Goal: Transaction & Acquisition: Purchase product/service

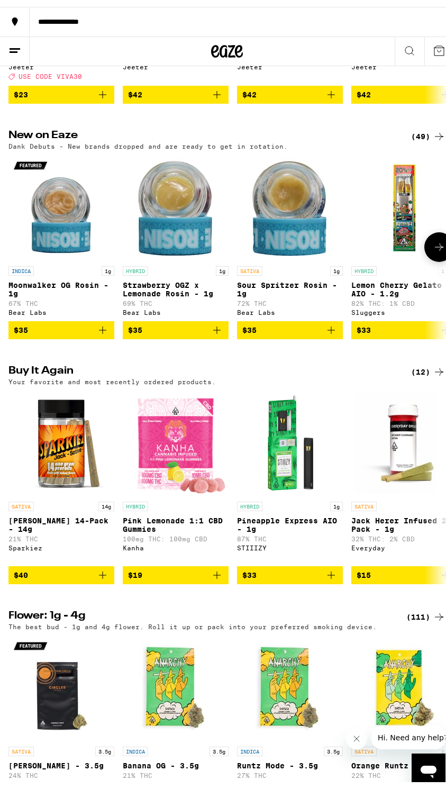
scroll to position [794, 0]
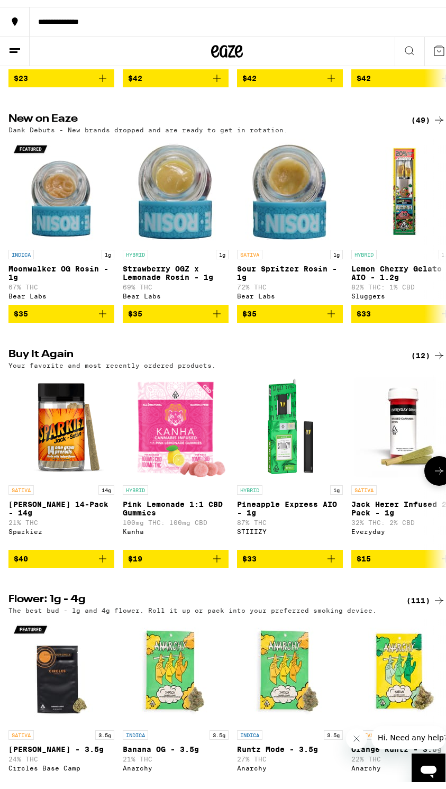
click at [106, 556] on icon "Add to bag" at bounding box center [102, 552] width 7 height 7
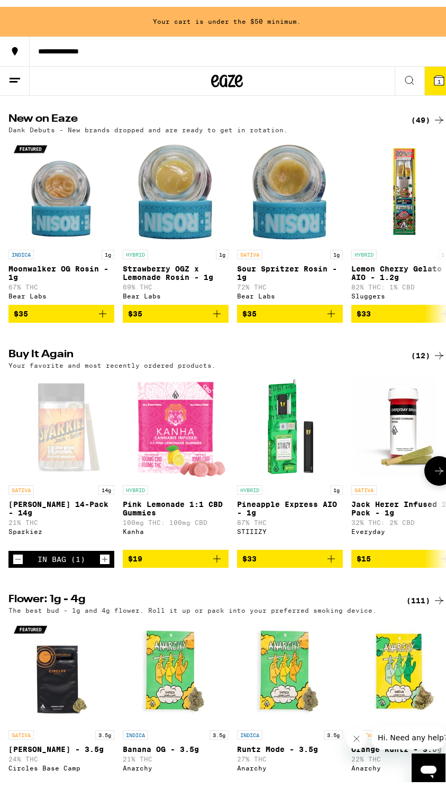
click at [103, 559] on icon "Increment" at bounding box center [105, 552] width 10 height 13
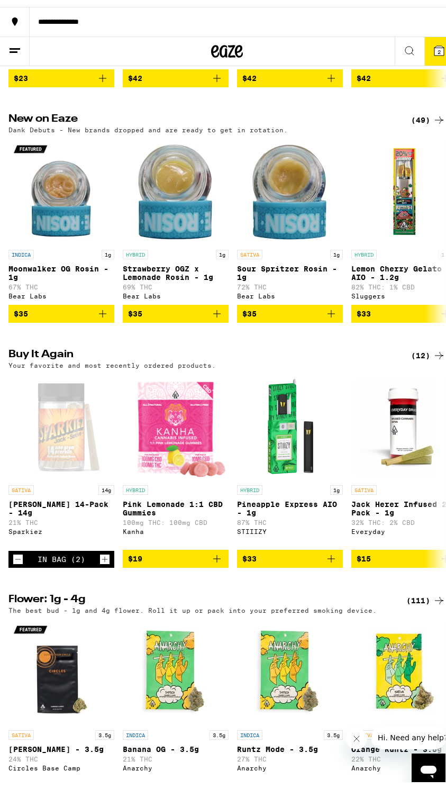
click at [435, 44] on icon at bounding box center [440, 44] width 10 height 10
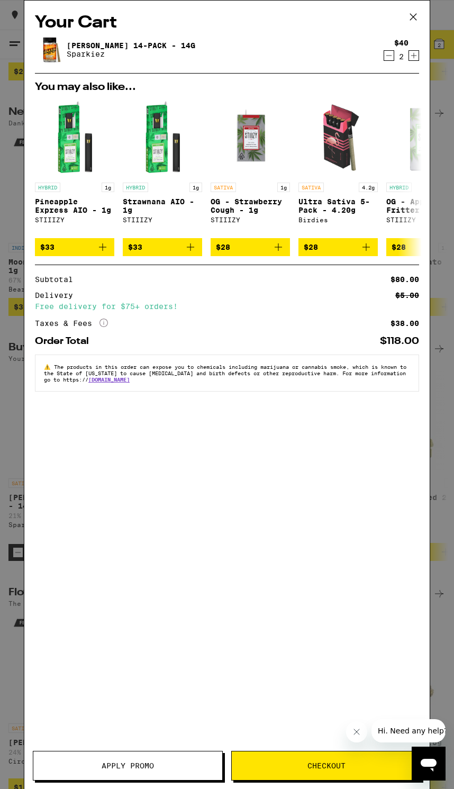
click at [327, 769] on span "Checkout" at bounding box center [327, 765] width 38 height 7
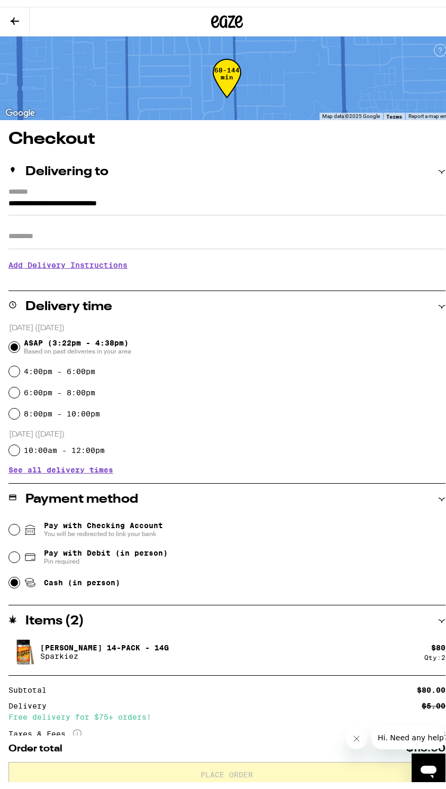
click at [13, 579] on input "Cash (in person)" at bounding box center [14, 576] width 11 height 11
radio input "true"
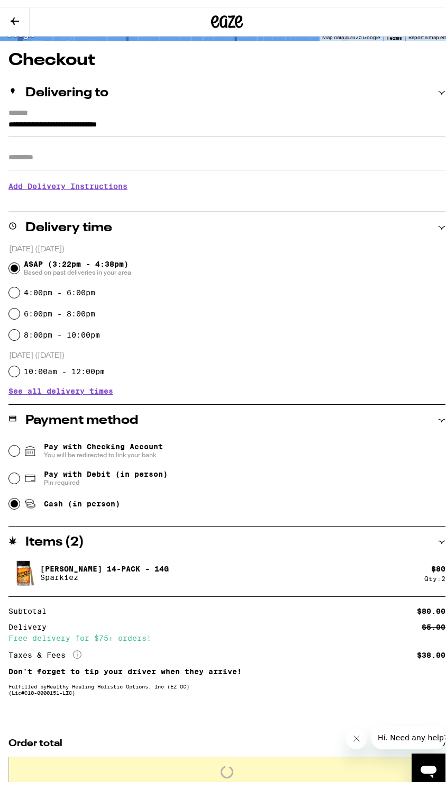
scroll to position [95, 0]
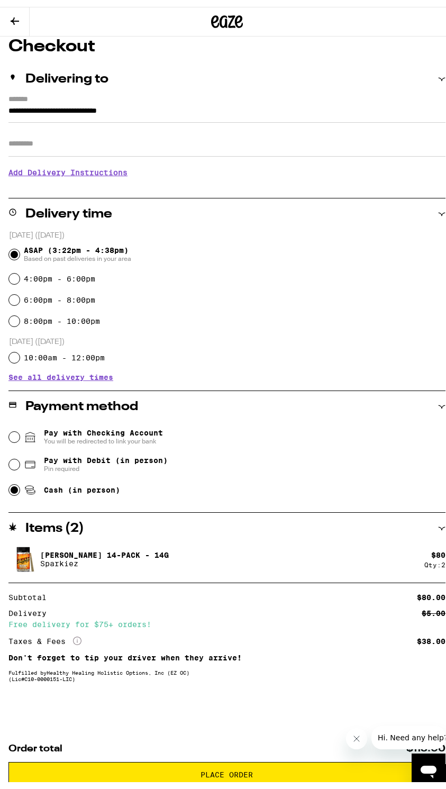
click at [240, 767] on span "Place Order" at bounding box center [227, 768] width 52 height 7
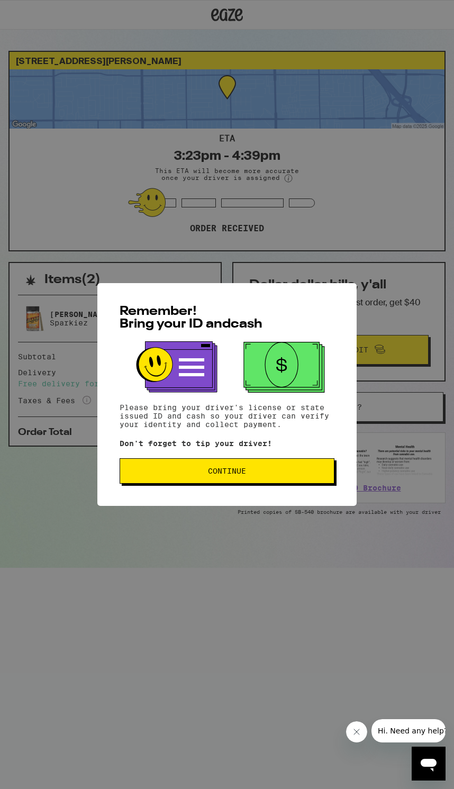
click at [228, 475] on span "Continue" at bounding box center [227, 471] width 38 height 7
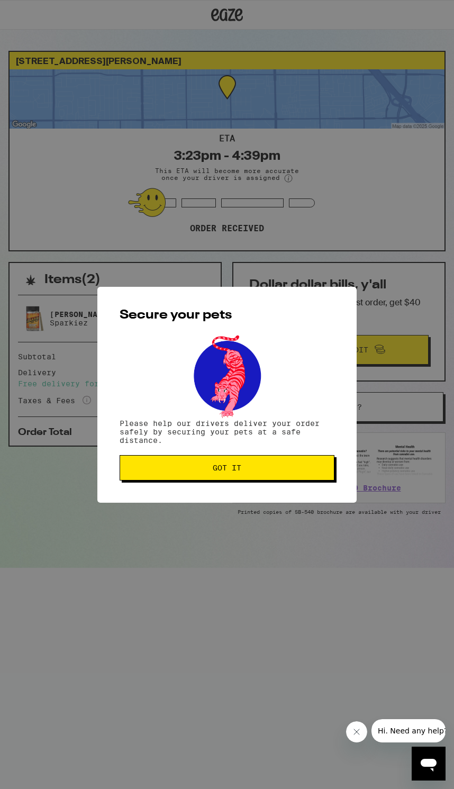
click at [226, 470] on span "Got it" at bounding box center [227, 467] width 29 height 7
